Goal: Navigation & Orientation: Find specific page/section

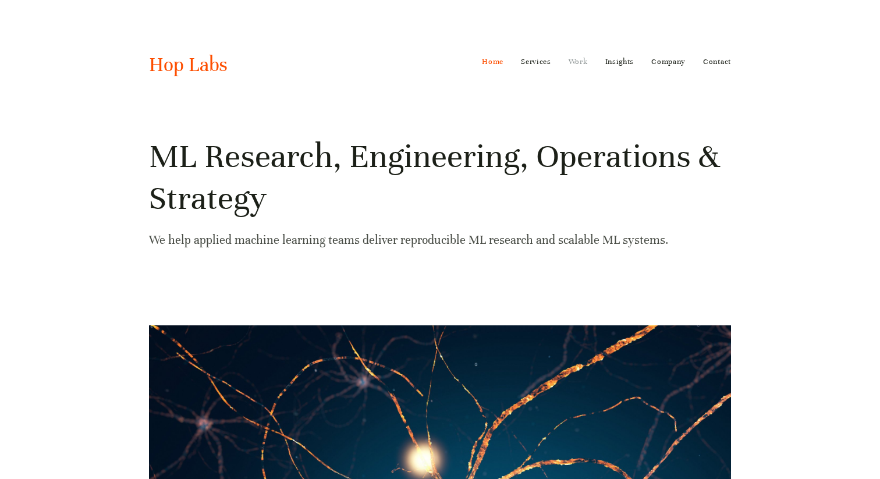
click at [578, 61] on link "Work" at bounding box center [578, 61] width 19 height 19
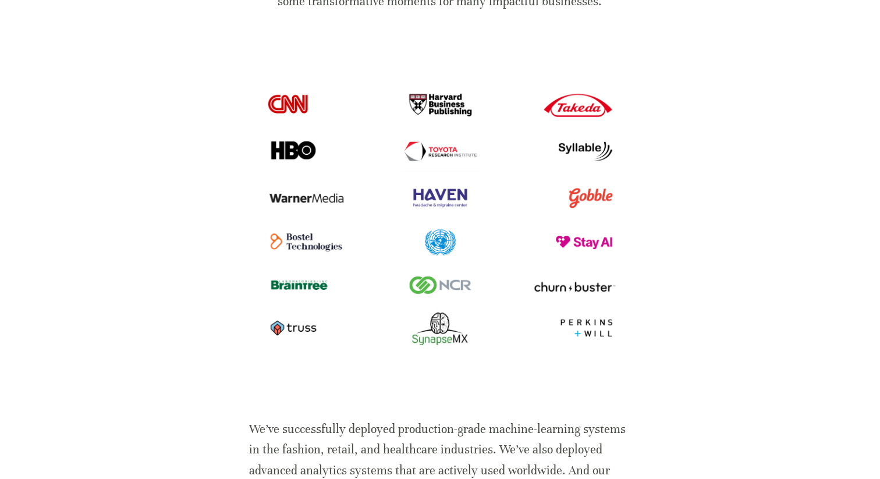
scroll to position [280, 0]
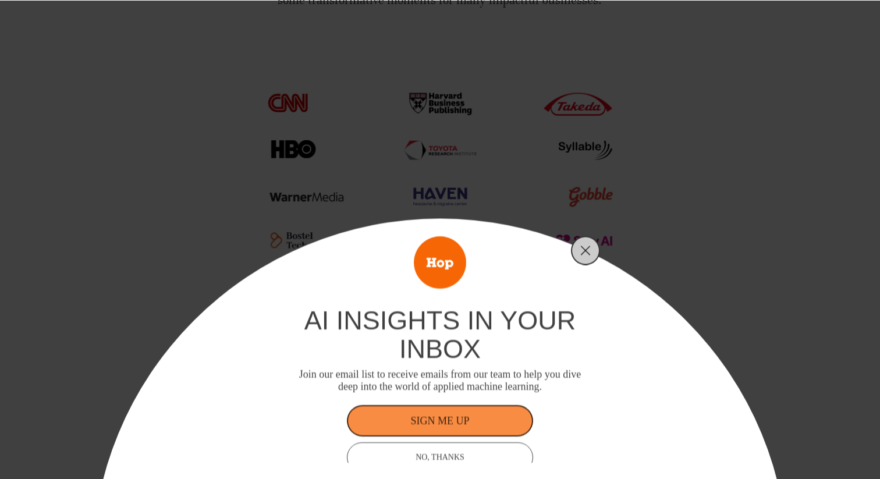
click at [188, 242] on div "ai insights in your inbox Join our email list to receive emails from our team t…" at bounding box center [440, 239] width 880 height 479
click at [595, 247] on div at bounding box center [585, 250] width 29 height 29
click at [584, 251] on line "Close" at bounding box center [586, 250] width 8 height 8
